Goal: Transaction & Acquisition: Purchase product/service

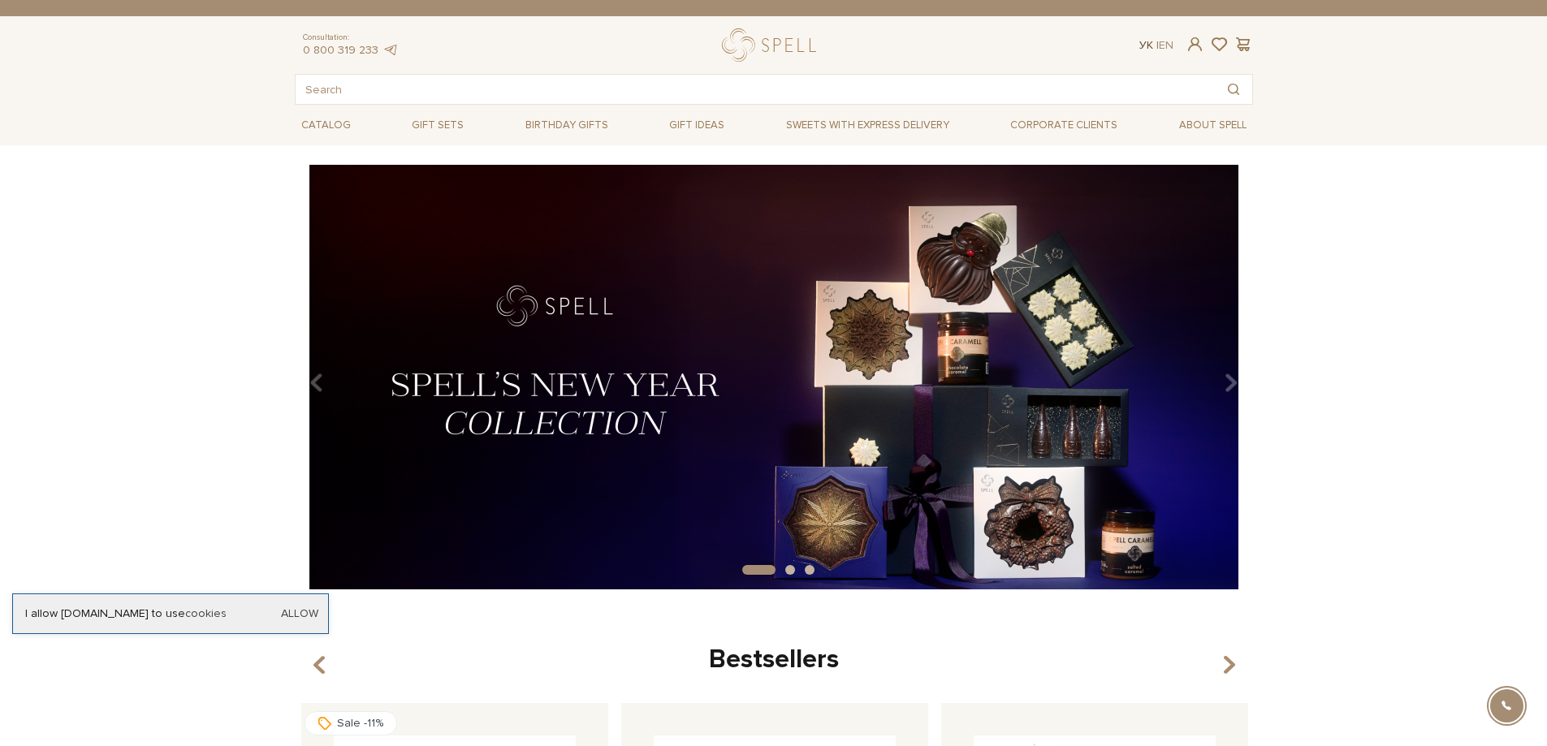
click at [1139, 41] on link "Ук" at bounding box center [1146, 45] width 14 height 14
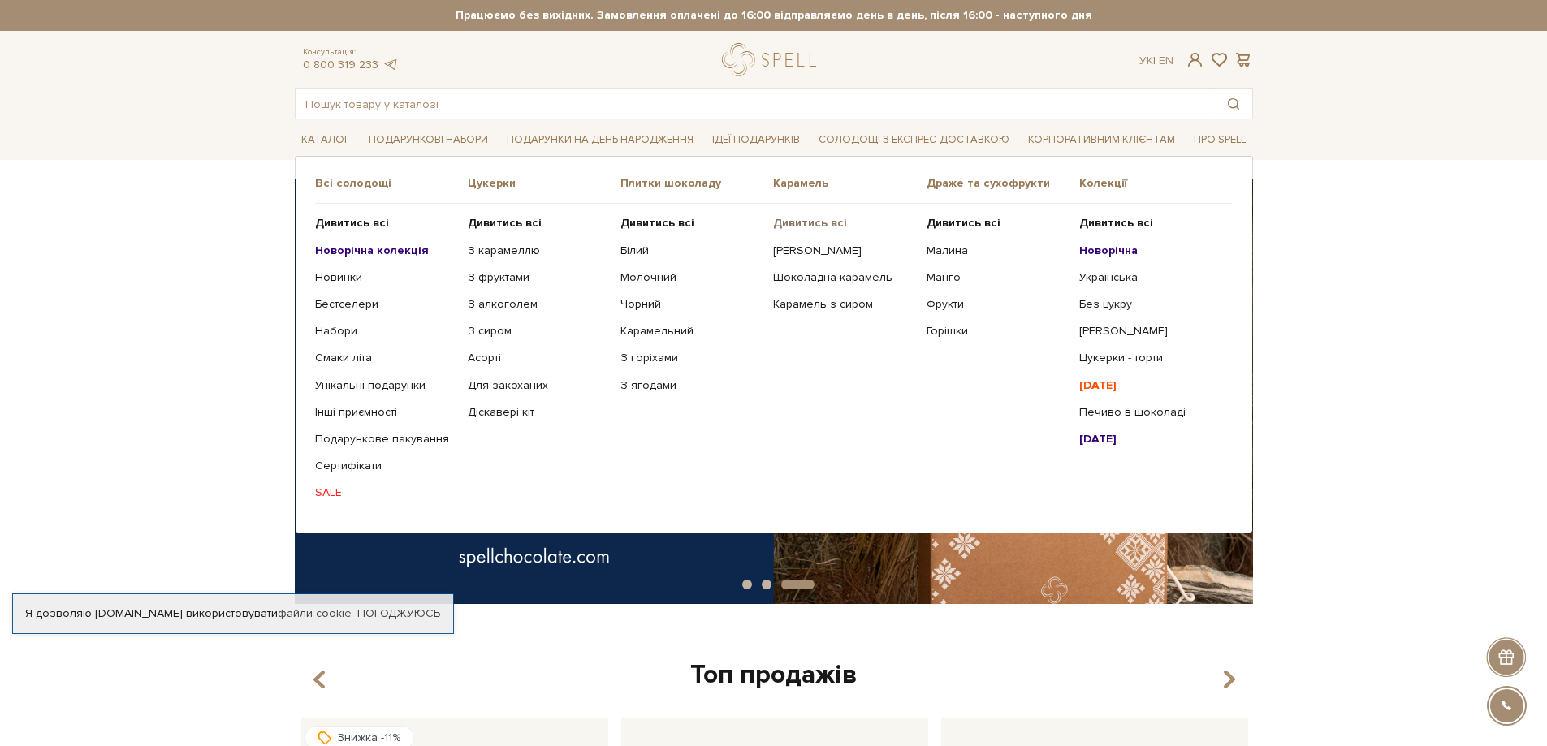
click at [809, 225] on b "Дивитись всі" at bounding box center [810, 223] width 74 height 14
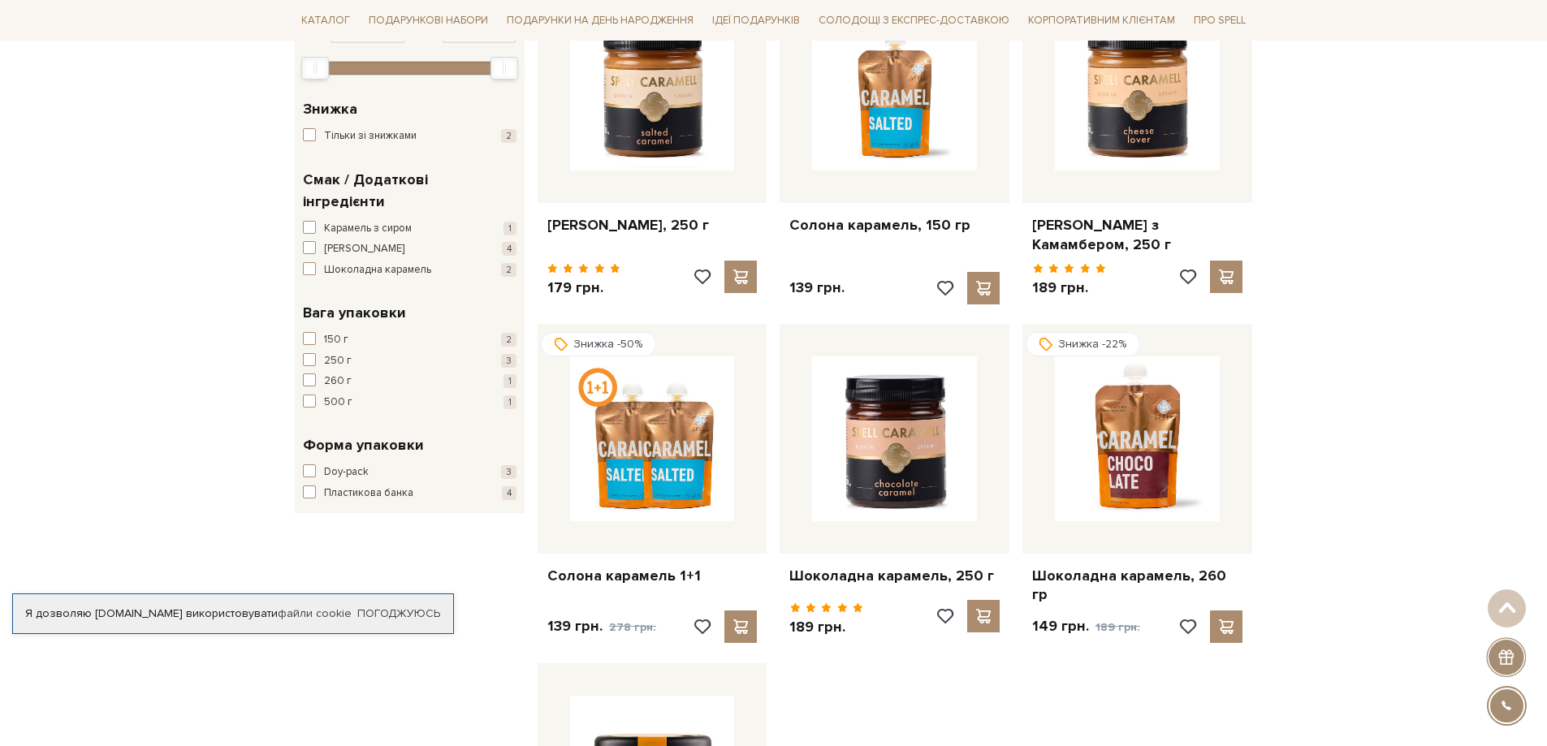
scroll to position [325, 0]
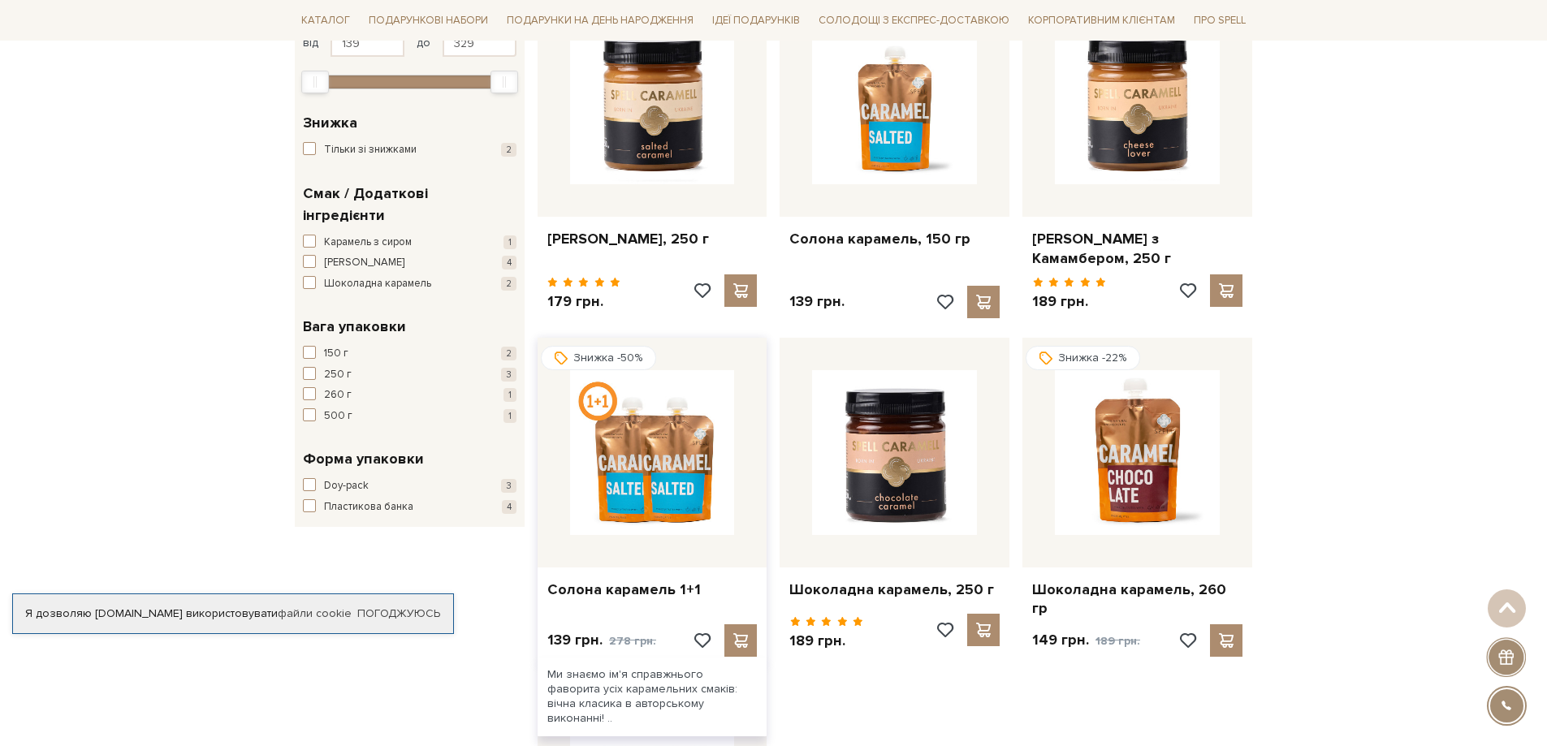
click at [630, 456] on img at bounding box center [652, 452] width 165 height 165
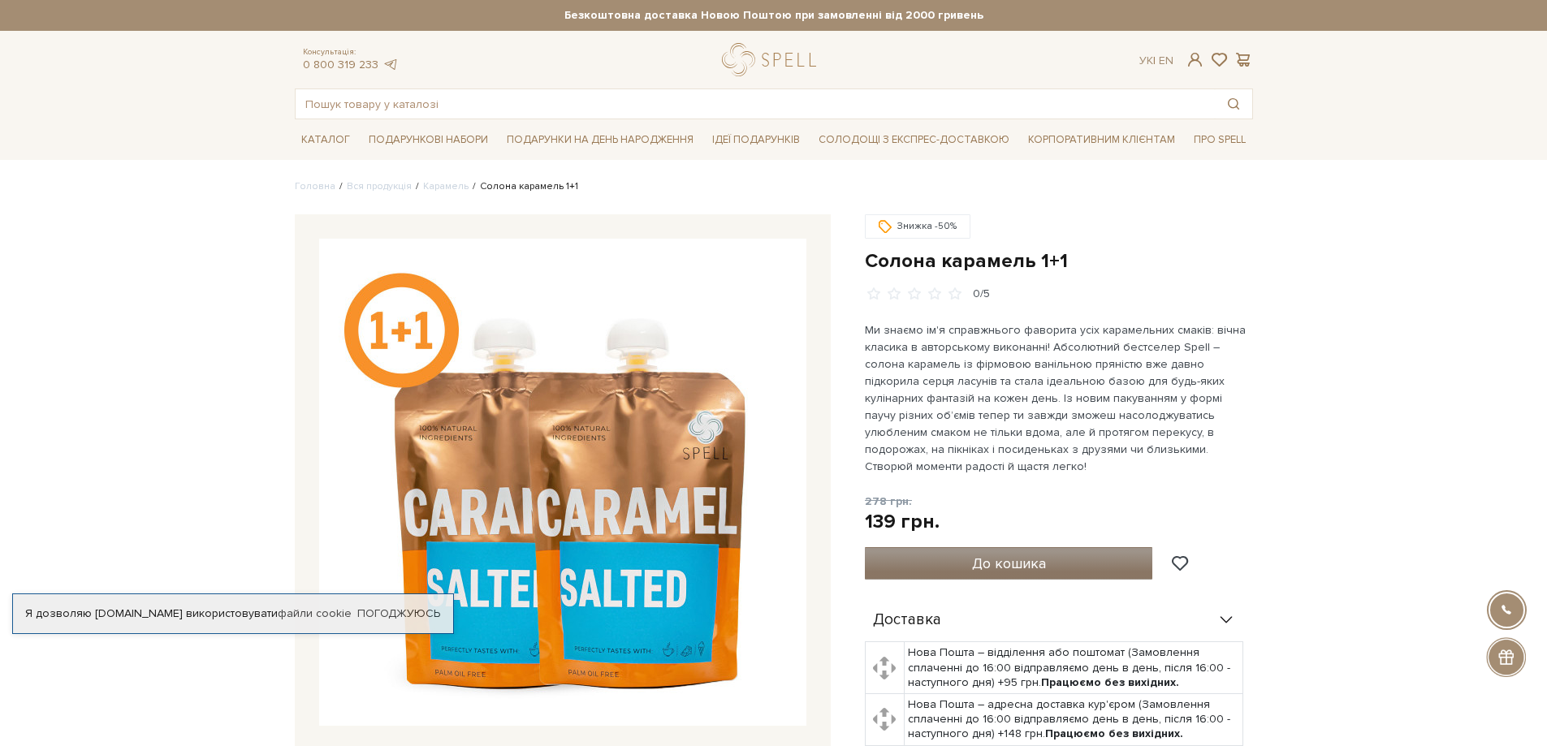
click at [996, 555] on span "До кошика" at bounding box center [1009, 564] width 74 height 18
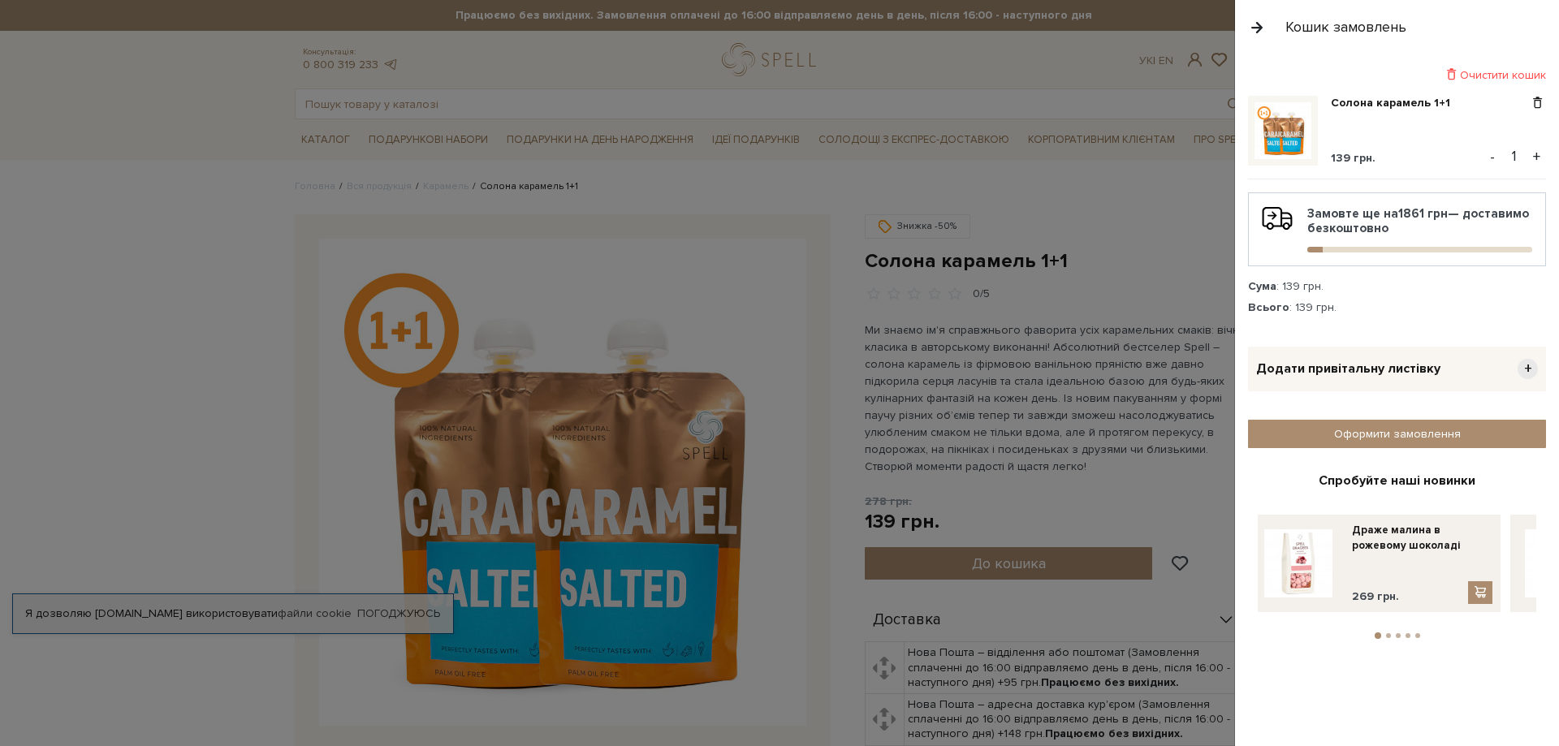
click at [1260, 26] on button "button" at bounding box center [1257, 27] width 18 height 28
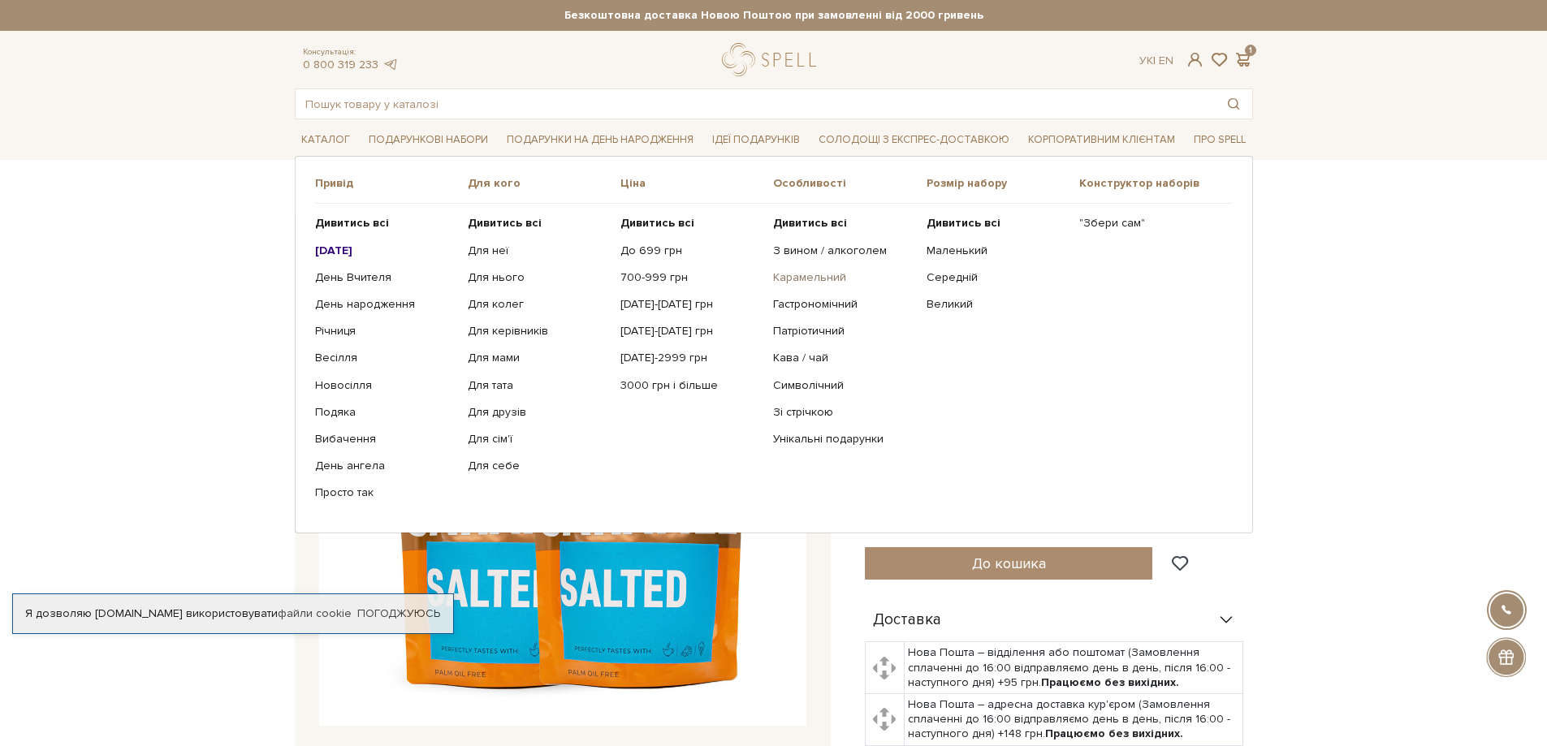
click at [801, 280] on link "Карамельний" at bounding box center [843, 277] width 140 height 15
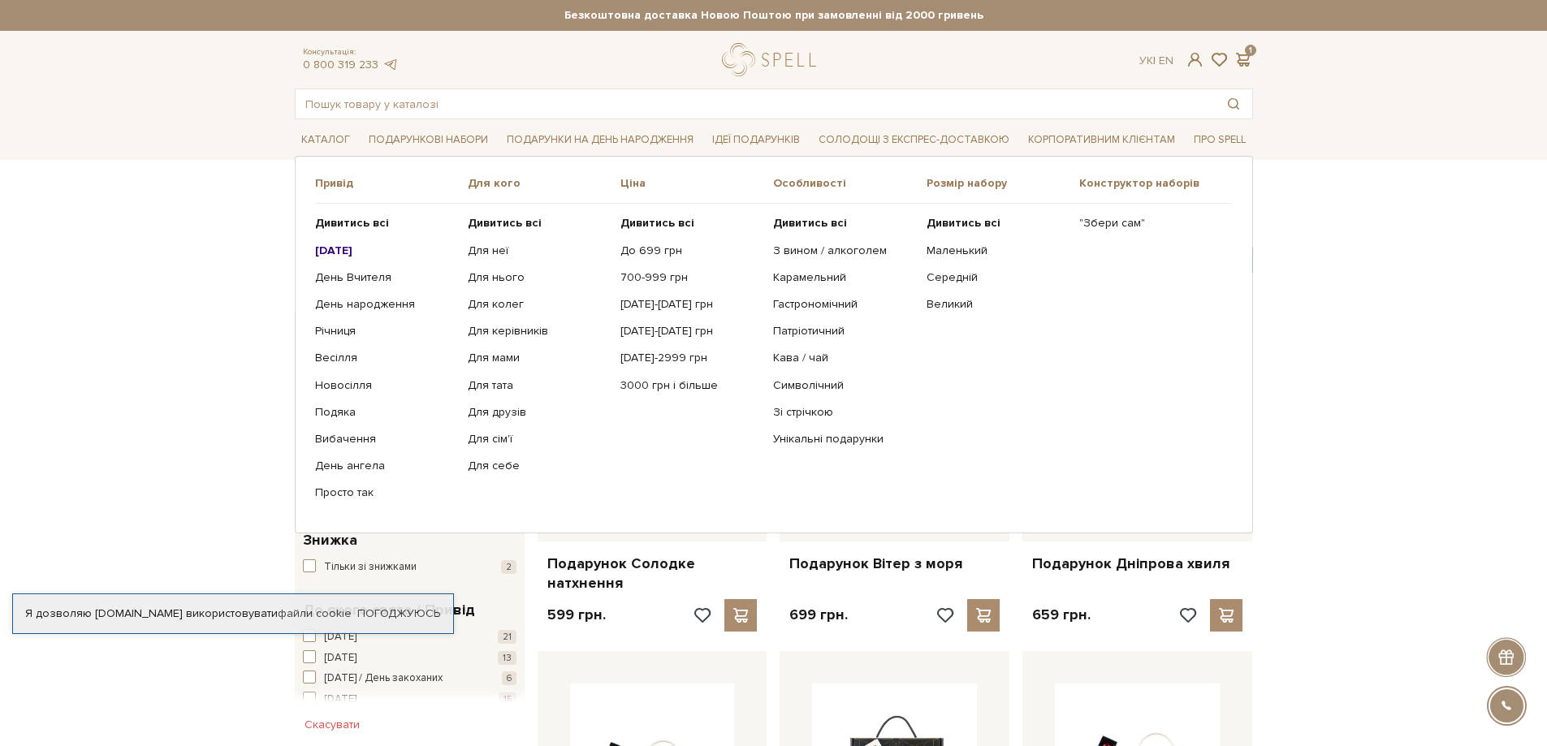
click at [339, 248] on b "[DATE]" at bounding box center [333, 251] width 37 height 14
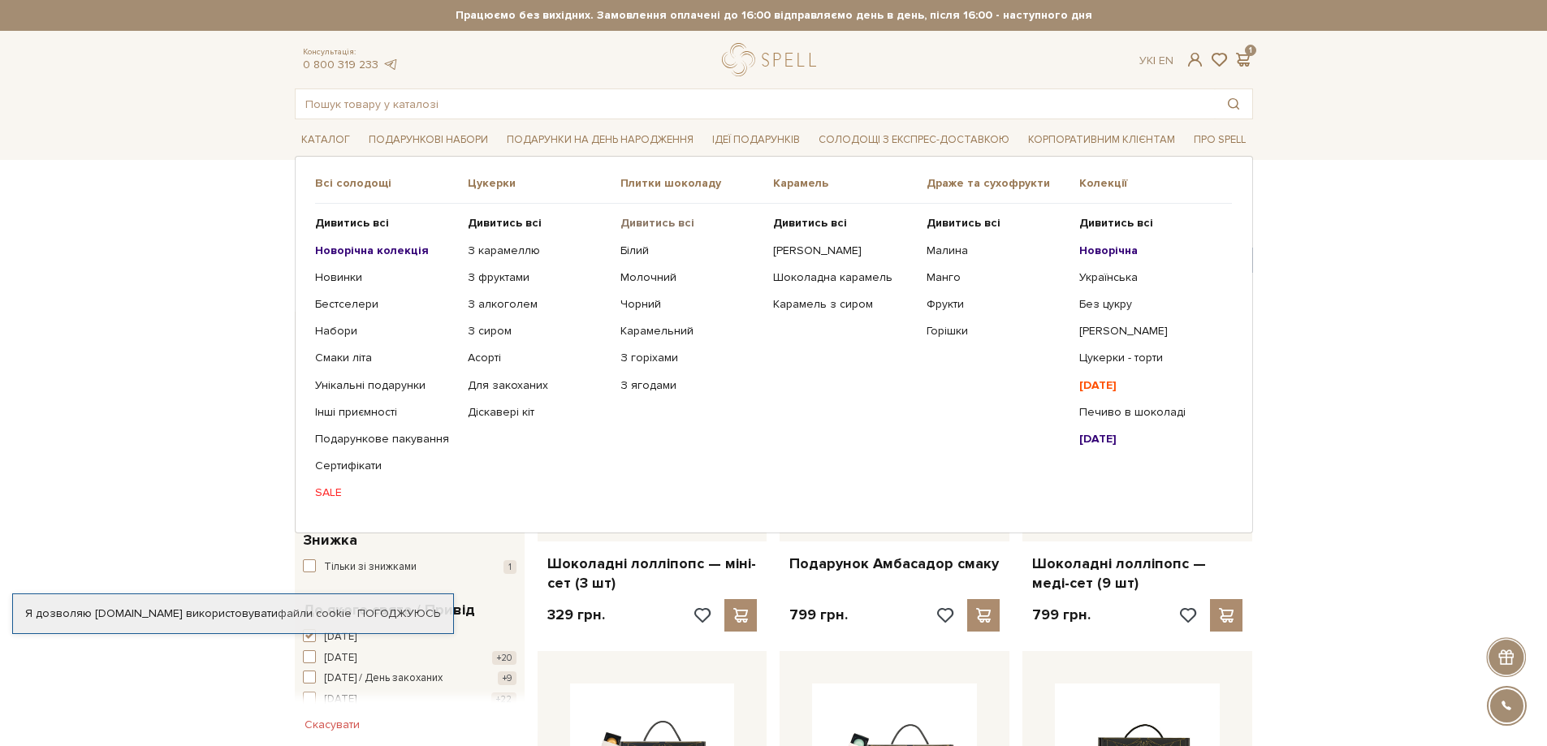
click at [637, 221] on b "Дивитись всі" at bounding box center [657, 223] width 74 height 14
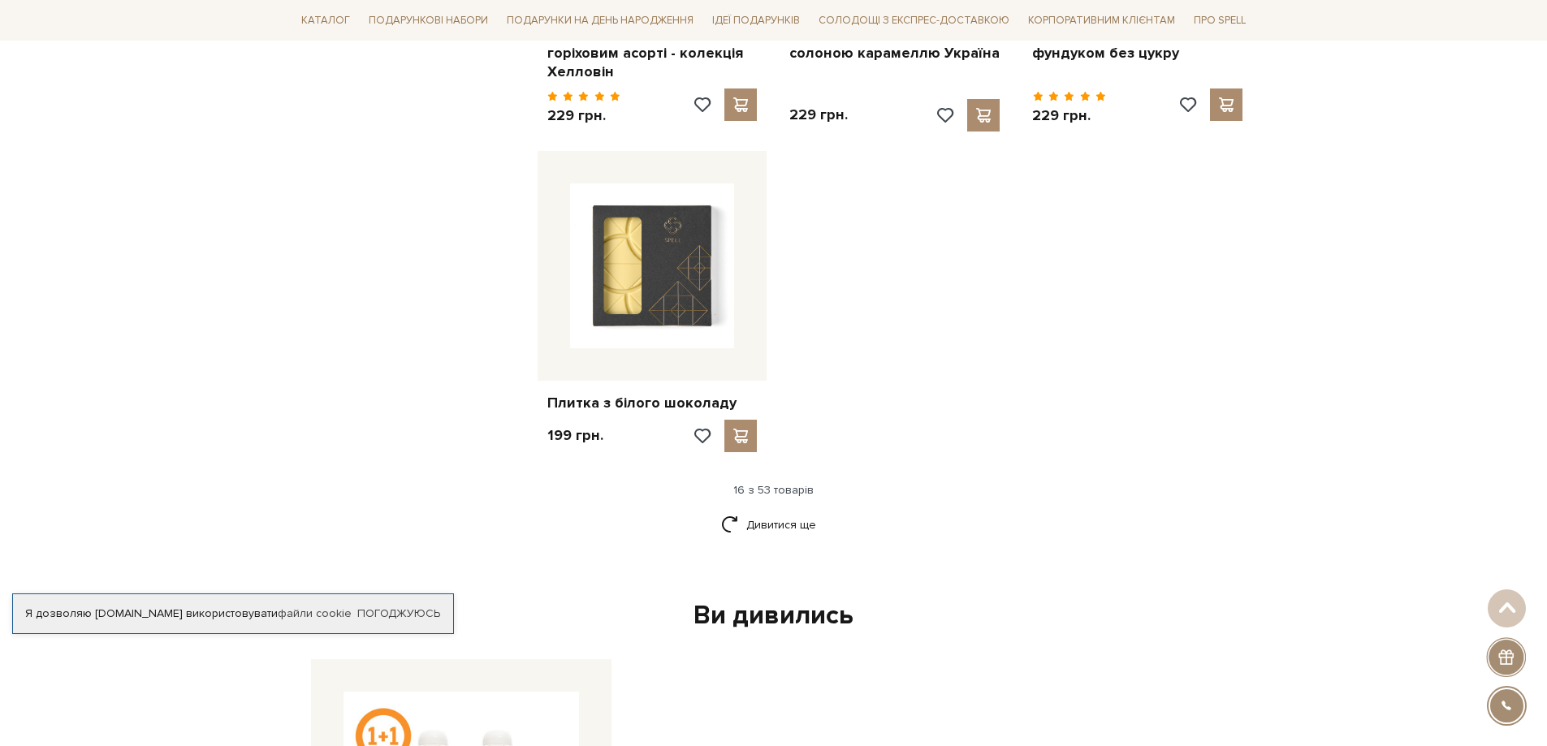
scroll to position [2030, 0]
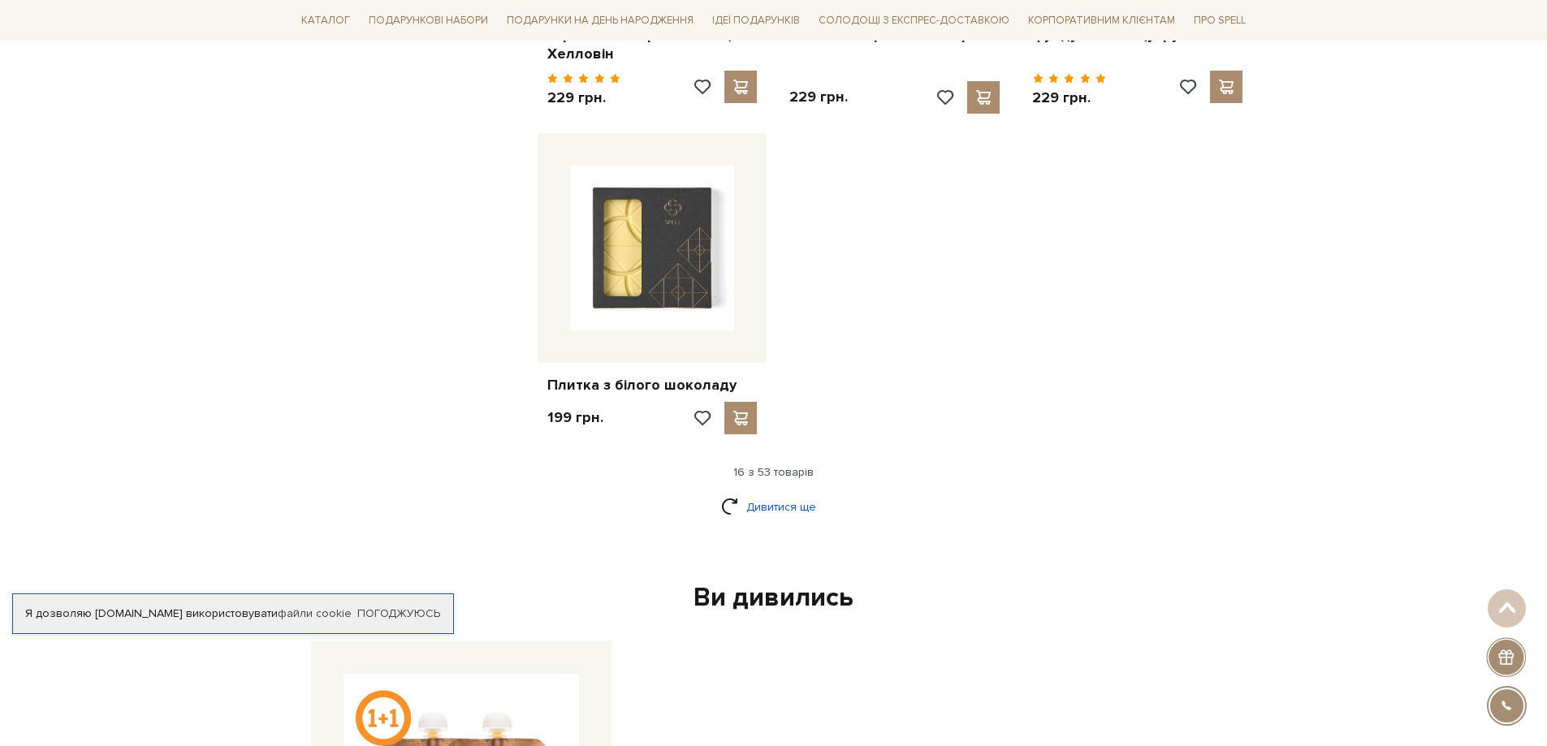
click at [777, 493] on link "Дивитися ще" at bounding box center [774, 507] width 106 height 28
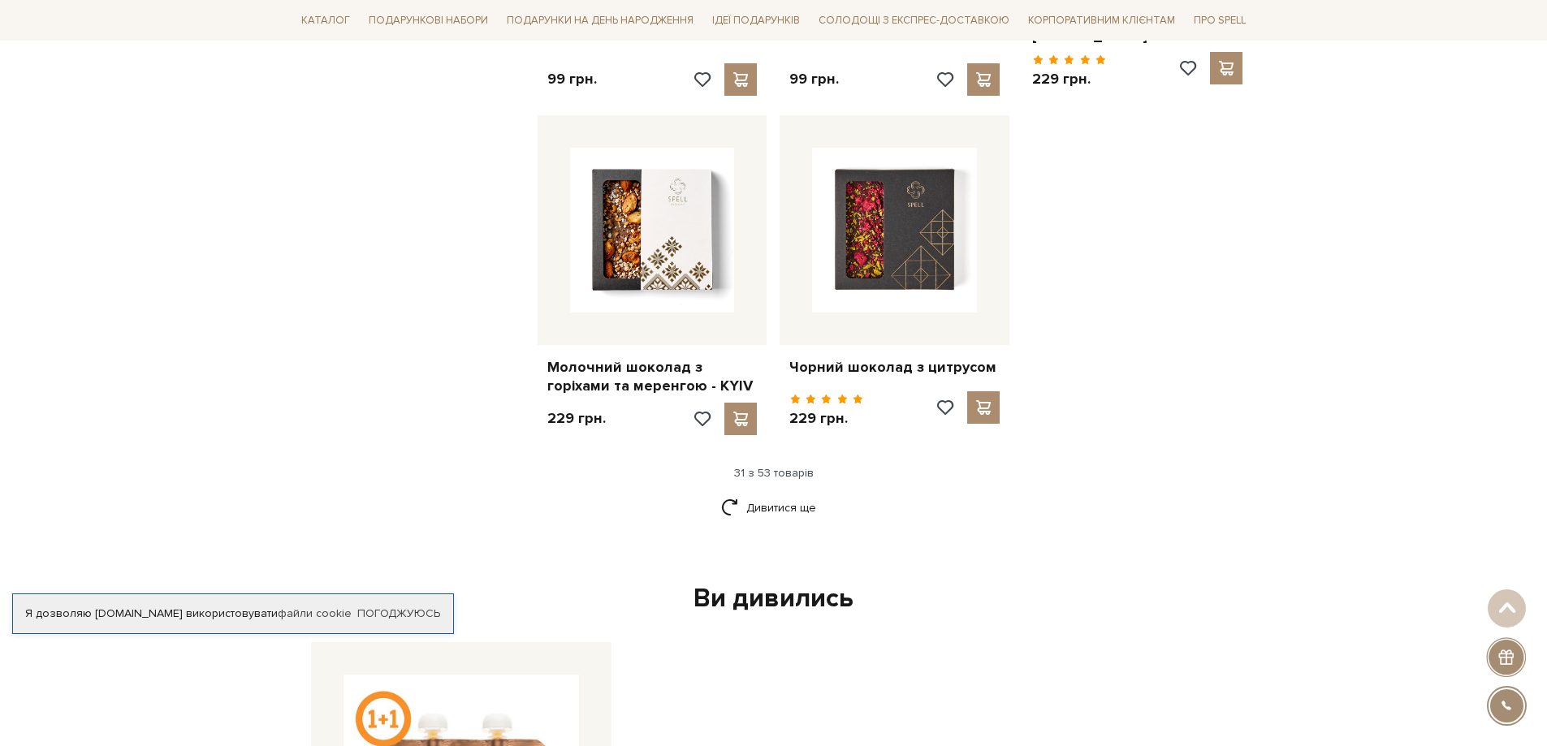
scroll to position [3817, 0]
click at [747, 589] on div "Ви дивились" at bounding box center [774, 598] width 939 height 34
click at [795, 493] on link "Дивитися ще" at bounding box center [774, 507] width 106 height 28
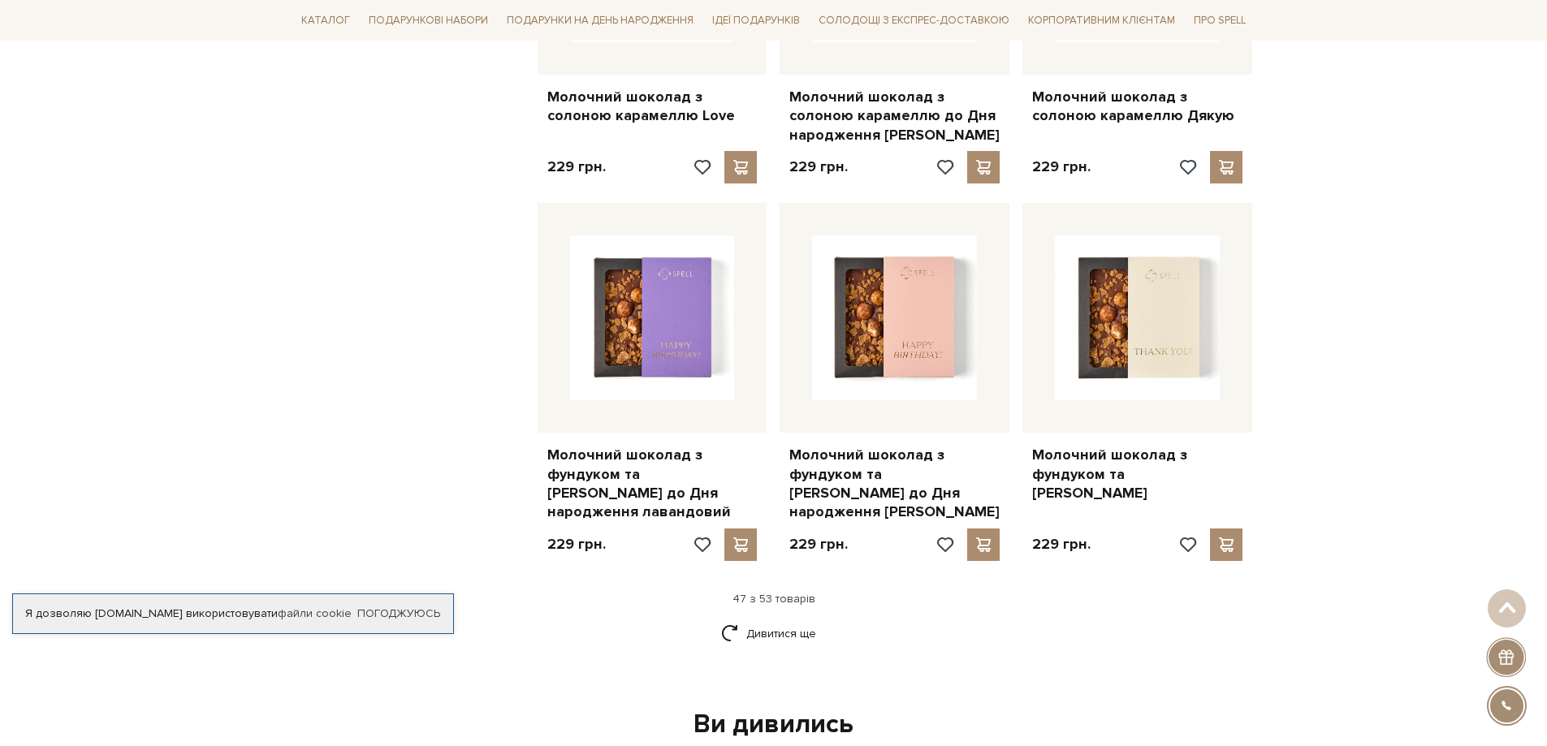
scroll to position [5603, 0]
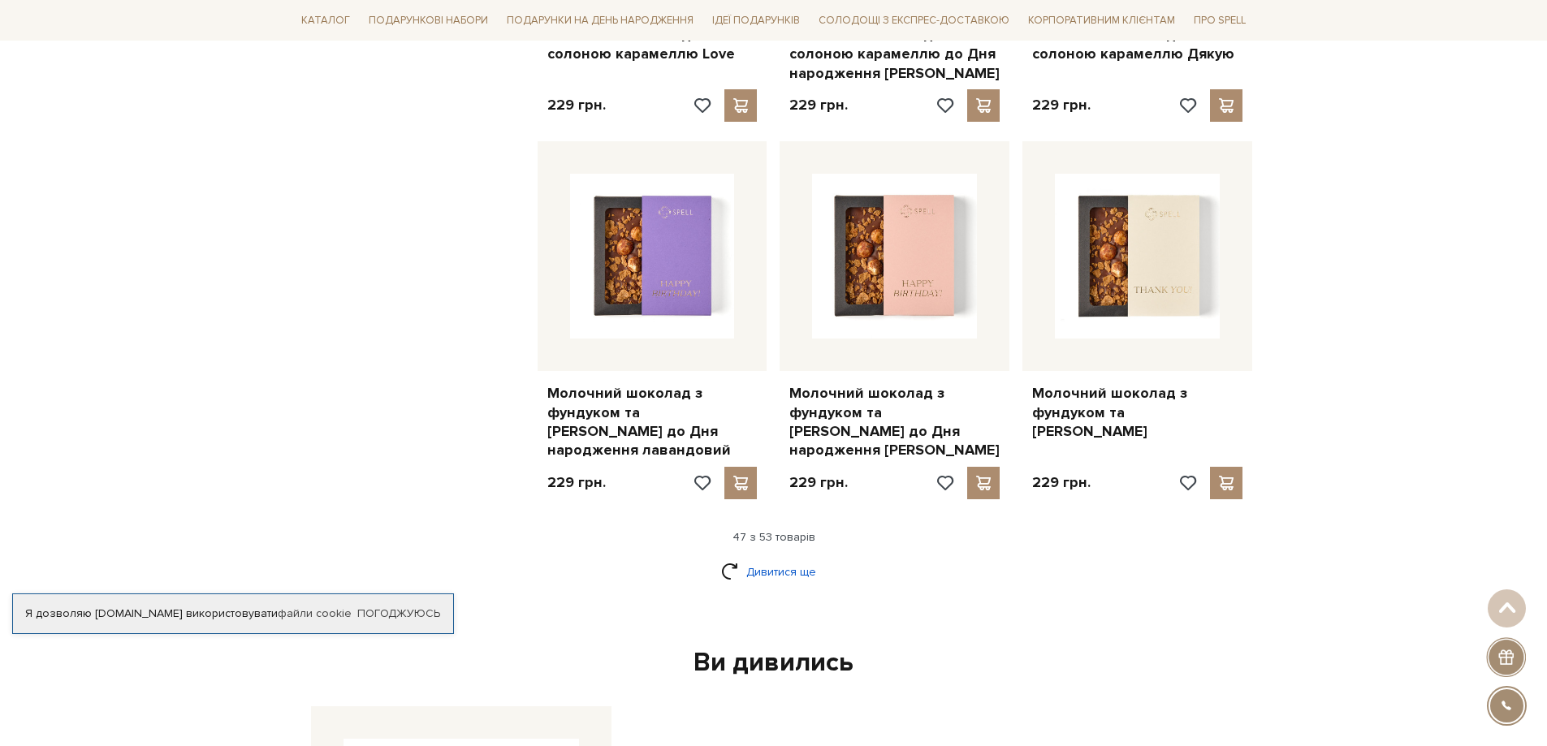
click at [786, 558] on link "Дивитися ще" at bounding box center [774, 572] width 106 height 28
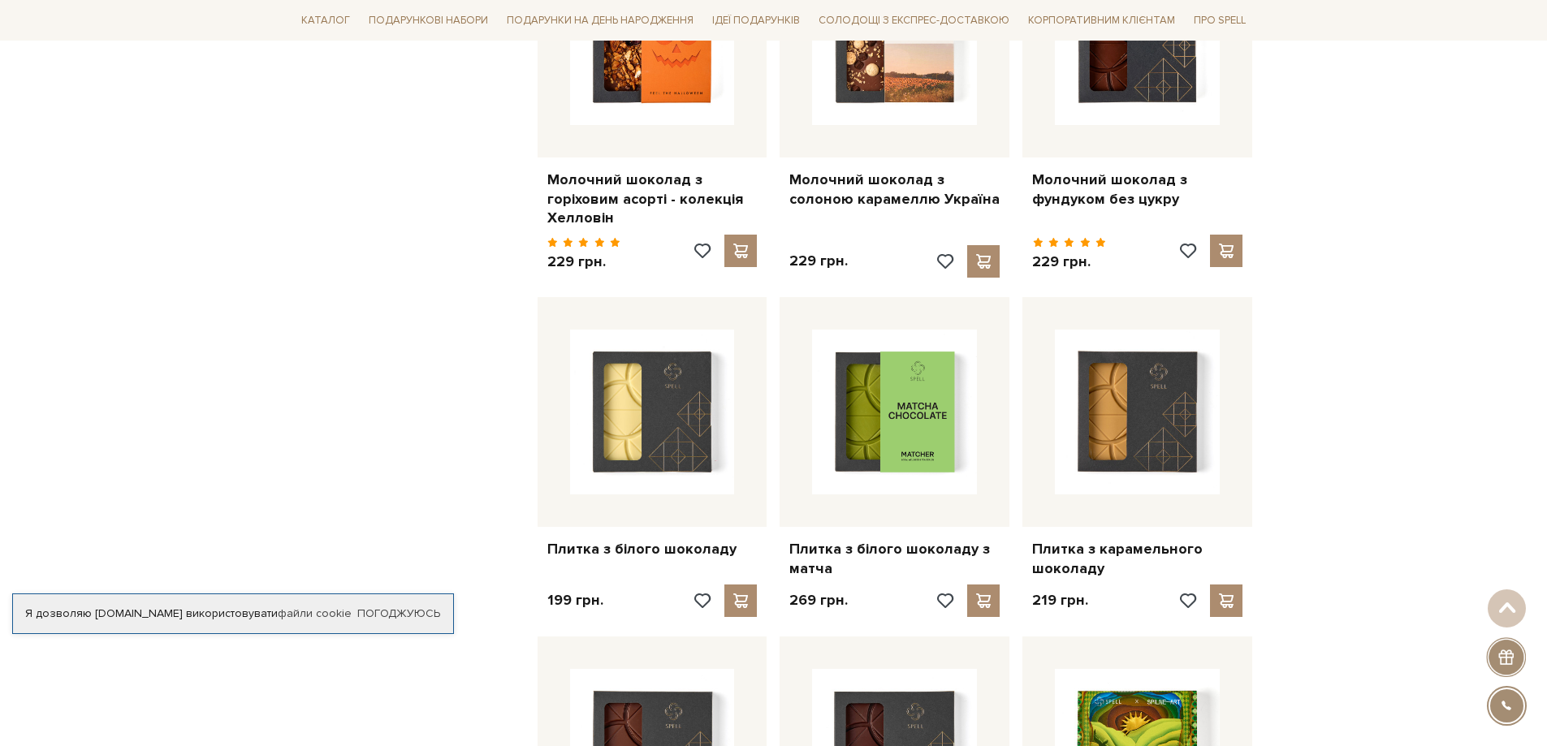
scroll to position [1624, 0]
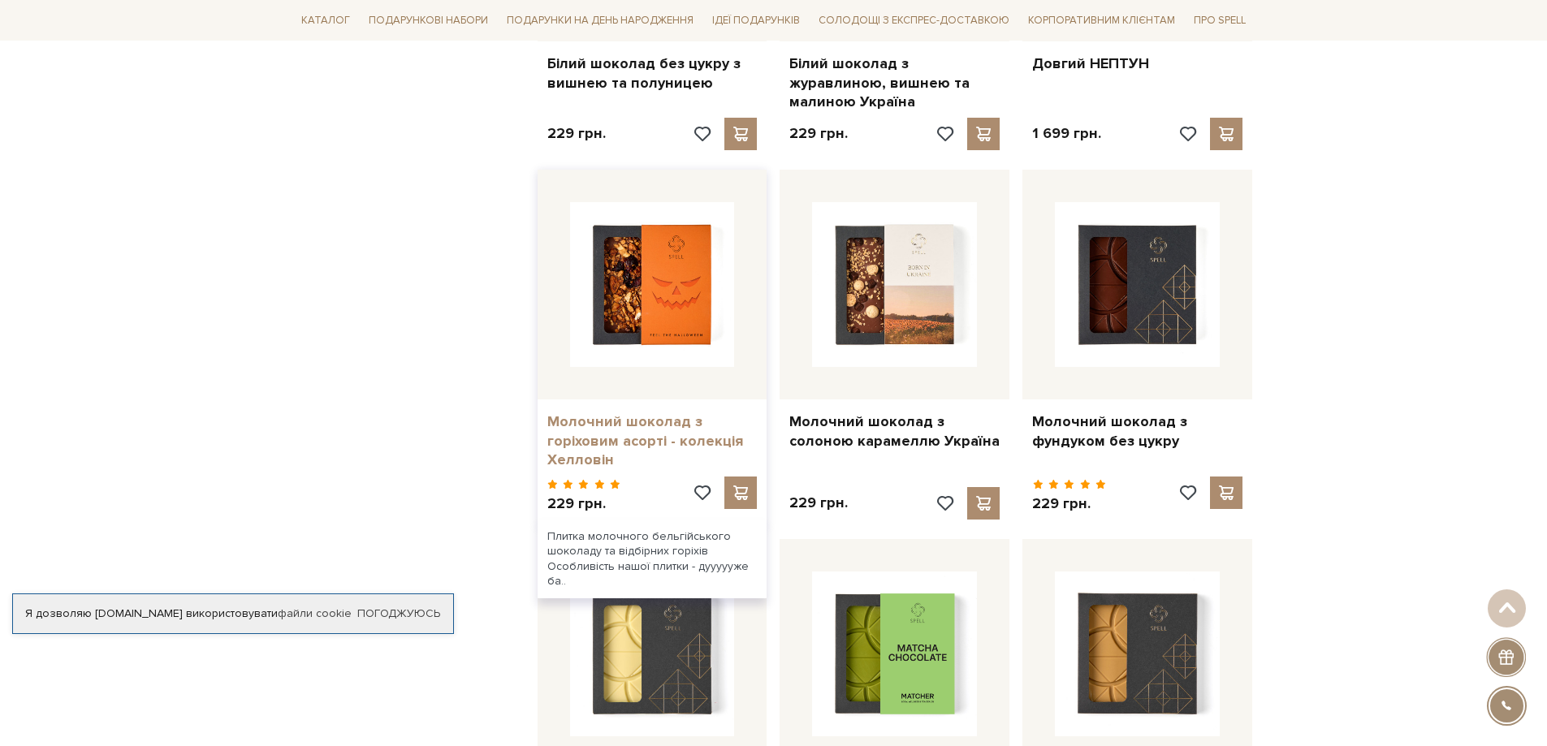
click at [572, 413] on link "Молочний шоколад з горіховим асорті - колекція Хелловін" at bounding box center [652, 441] width 210 height 57
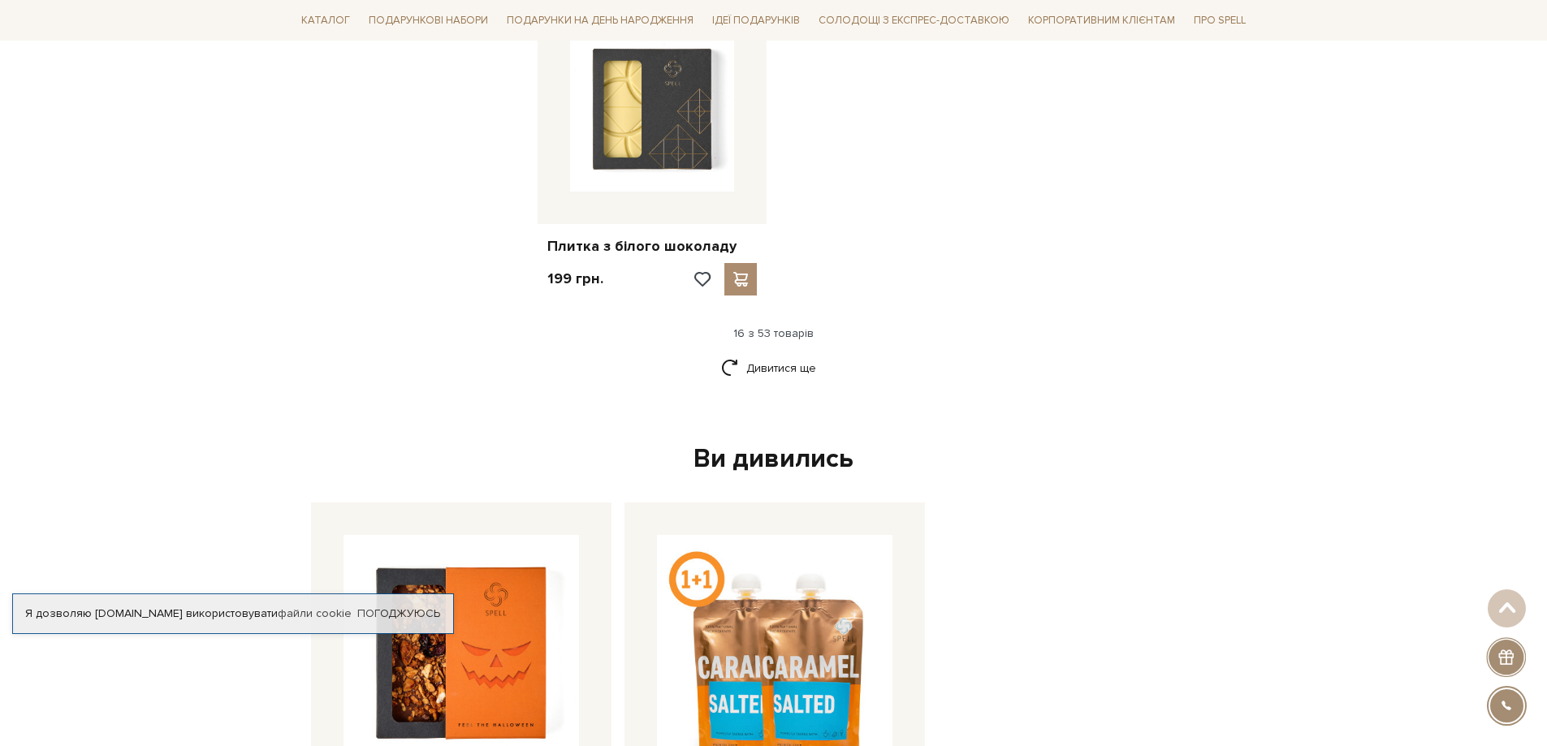
scroll to position [2193, 0]
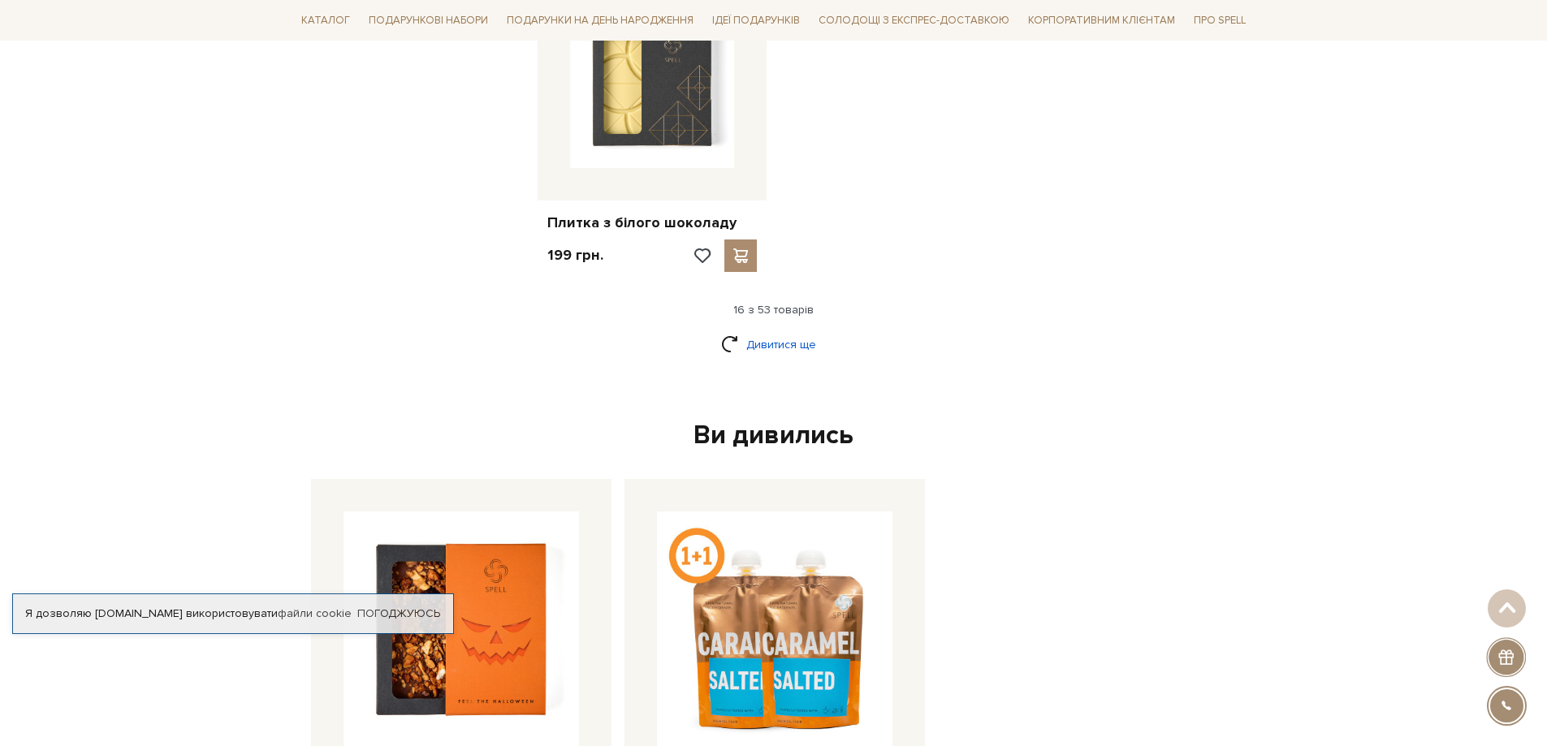
click at [771, 331] on link "Дивитися ще" at bounding box center [774, 345] width 106 height 28
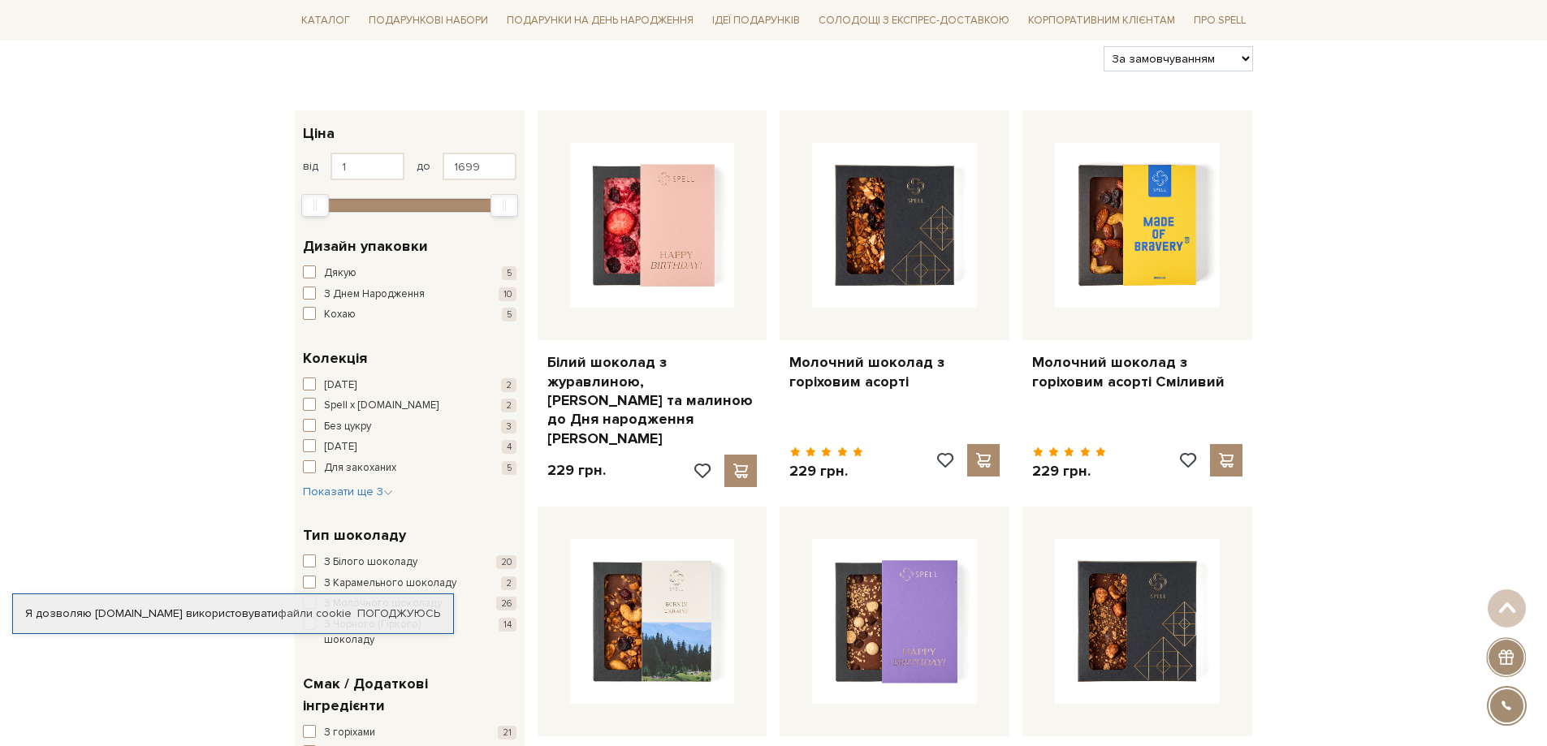
scroll to position [0, 0]
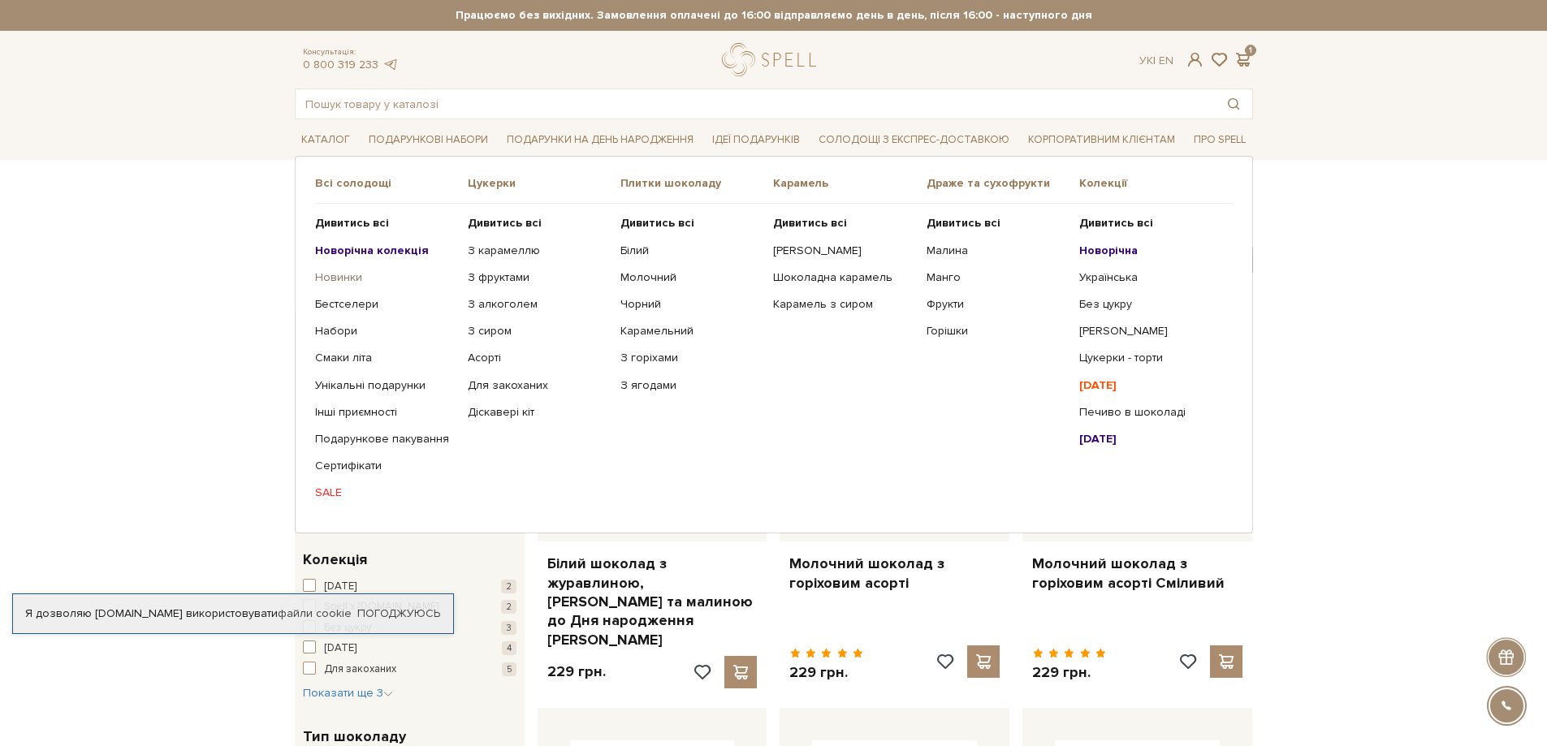
click at [344, 278] on link "Новинки" at bounding box center [385, 277] width 140 height 15
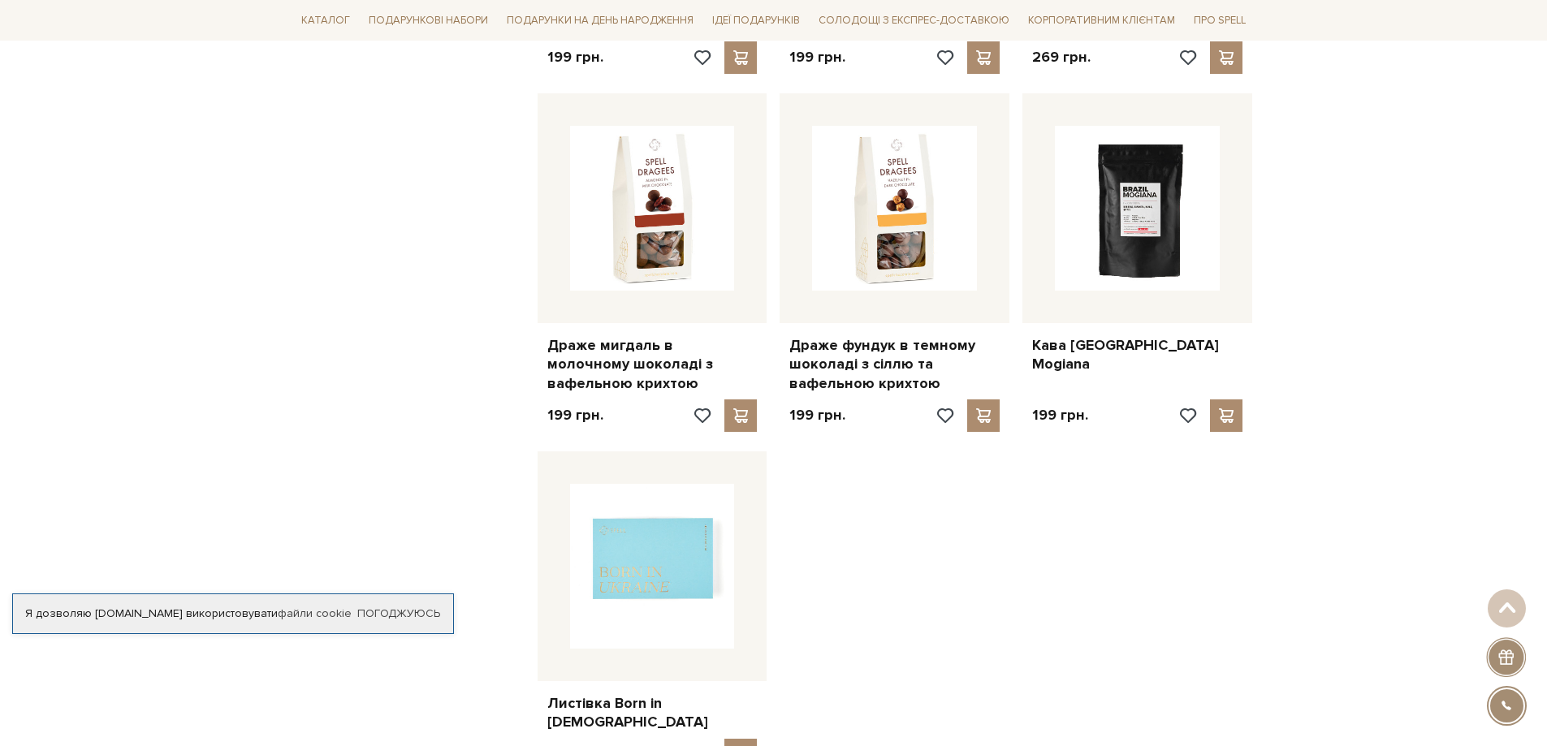
scroll to position [1787, 0]
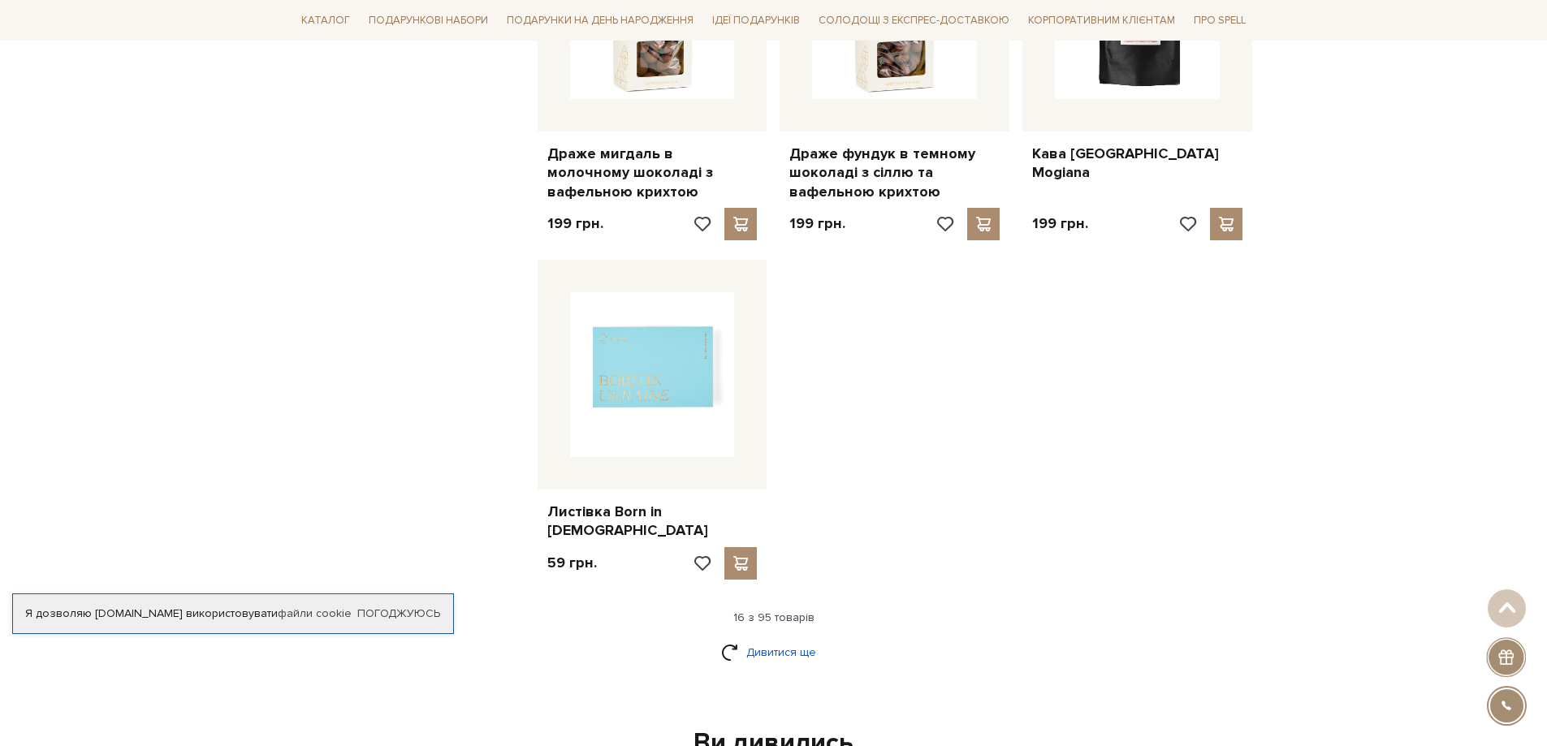
click at [768, 639] on link "Дивитися ще" at bounding box center [774, 652] width 106 height 28
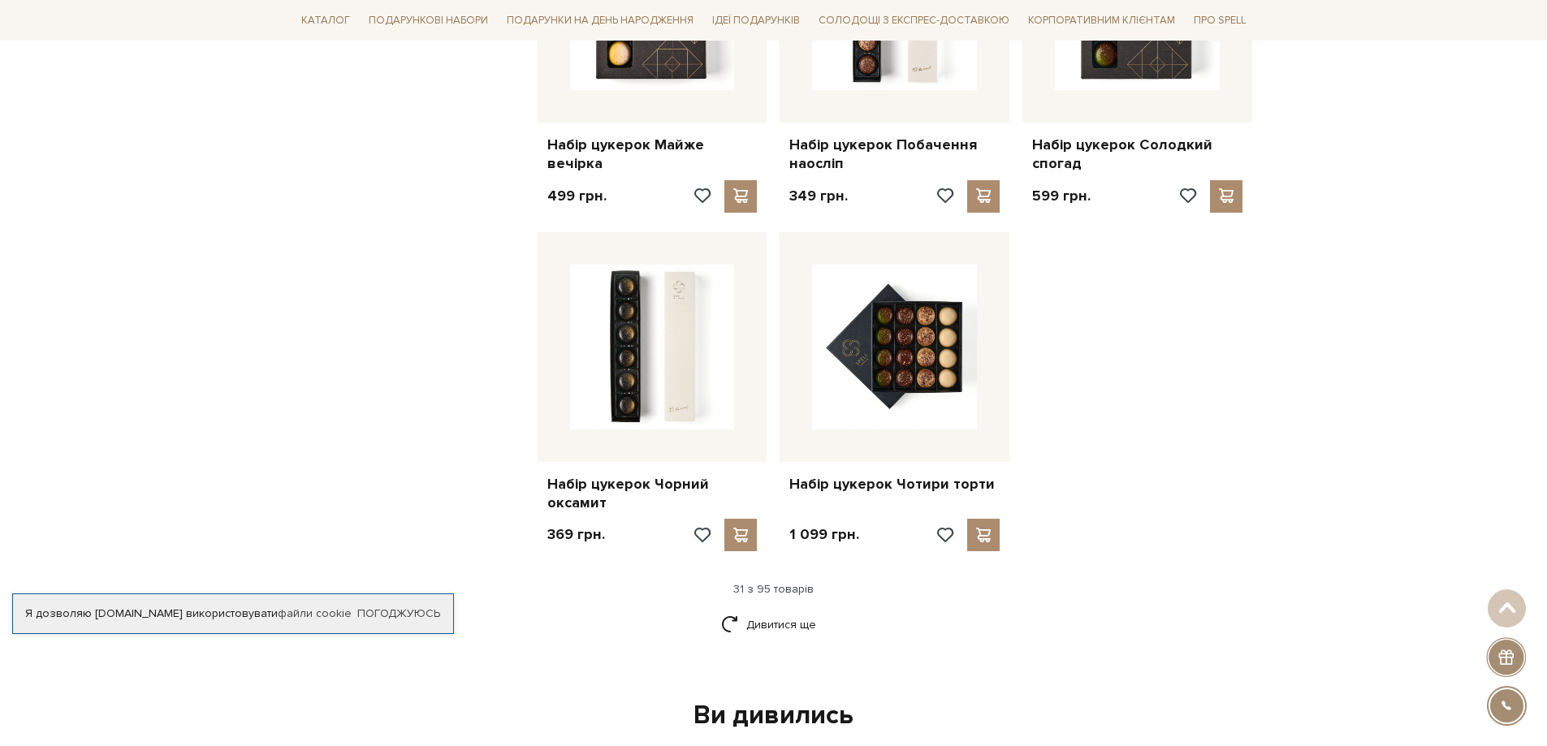
scroll to position [3573, 0]
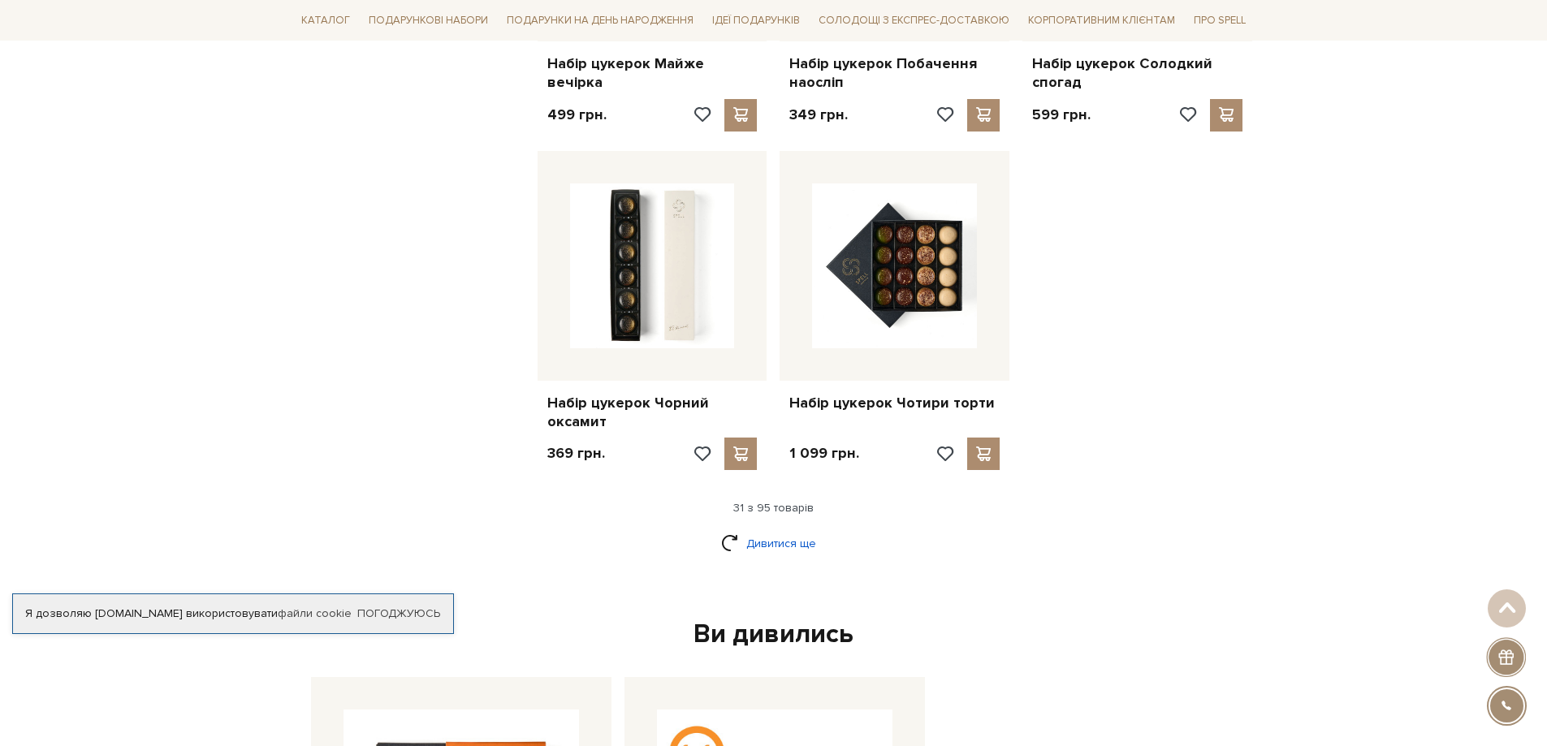
click at [768, 529] on link "Дивитися ще" at bounding box center [774, 543] width 106 height 28
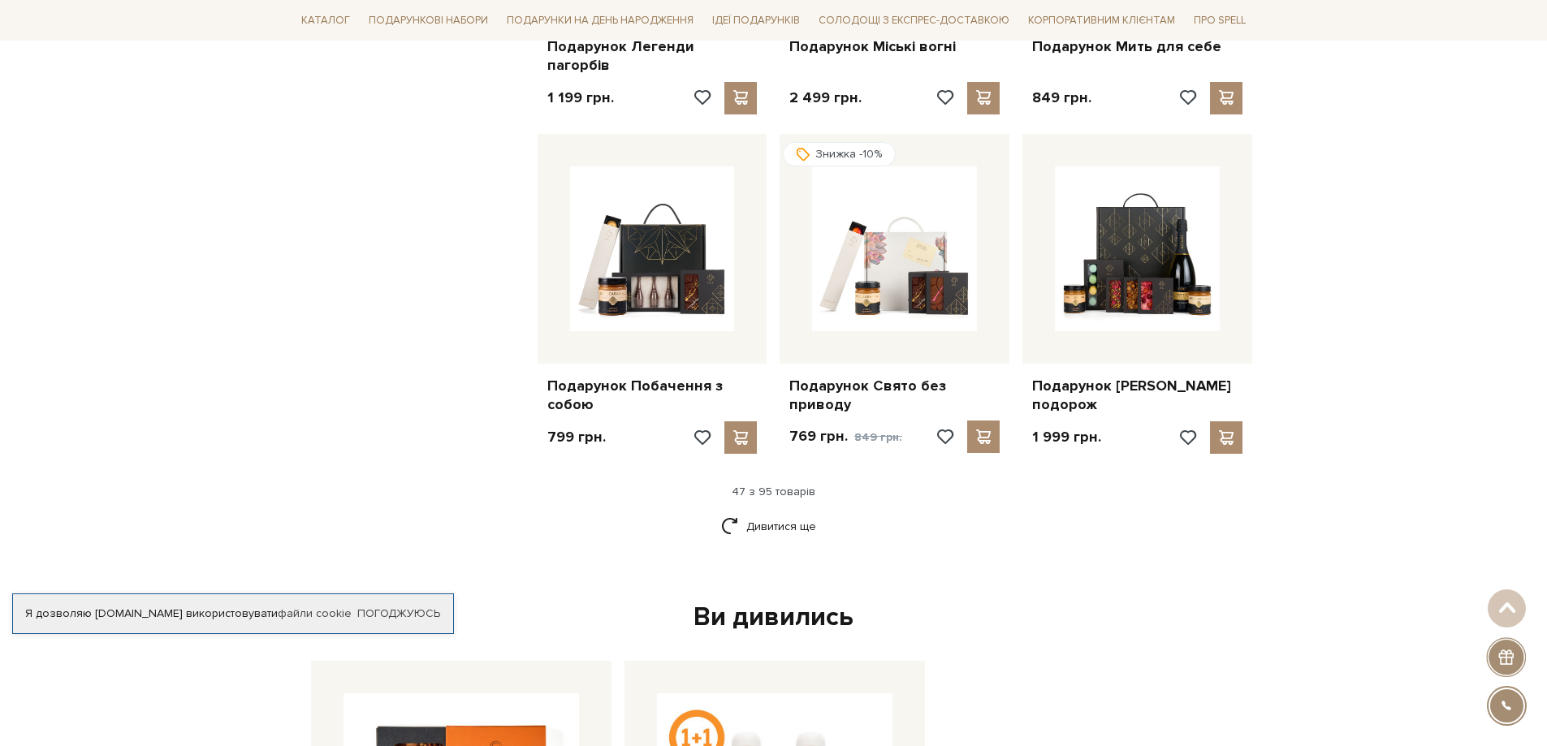
scroll to position [5278, 0]
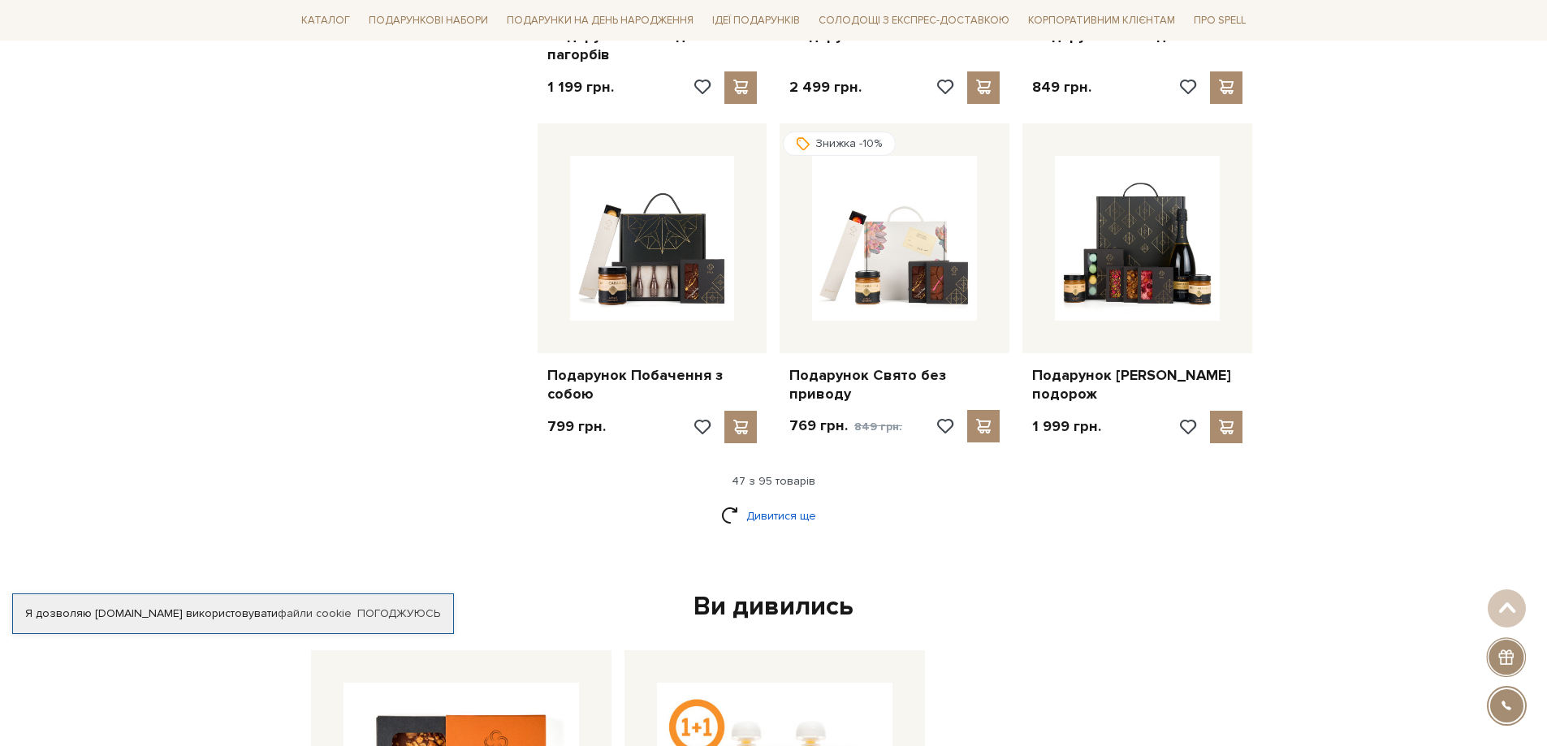
click at [743, 502] on link "Дивитися ще" at bounding box center [774, 516] width 106 height 28
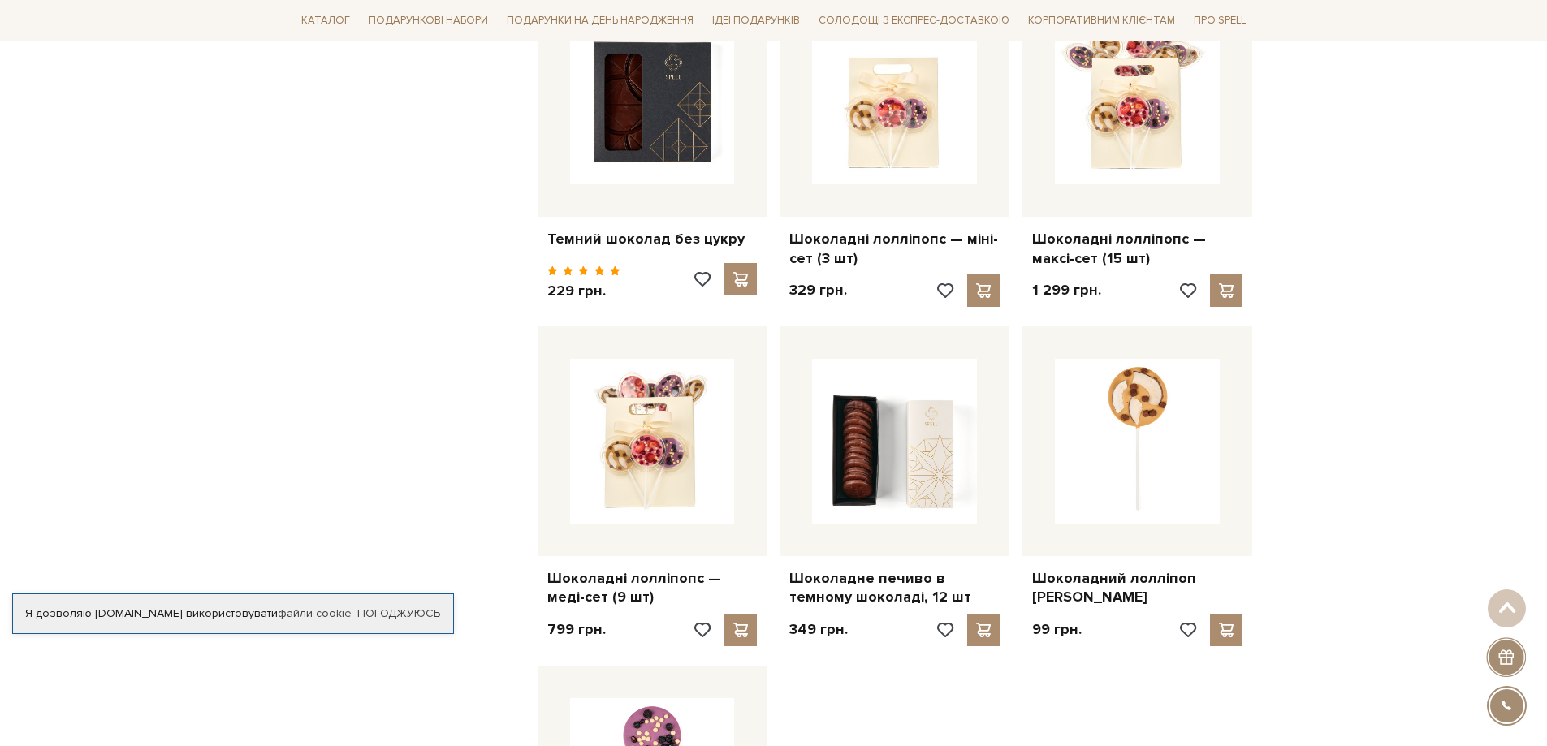
scroll to position [7065, 0]
